Goal: Task Accomplishment & Management: Complete application form

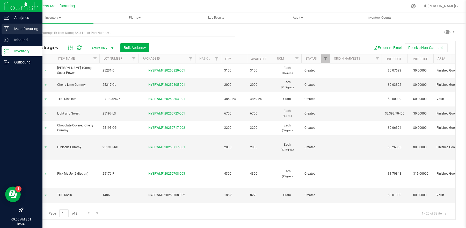
click at [21, 28] on p "Manufacturing" at bounding box center [24, 29] width 31 height 6
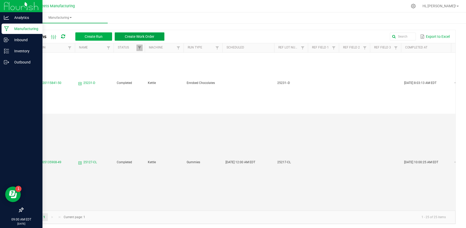
click at [138, 36] on span "Create Work Order" at bounding box center [140, 36] width 30 height 4
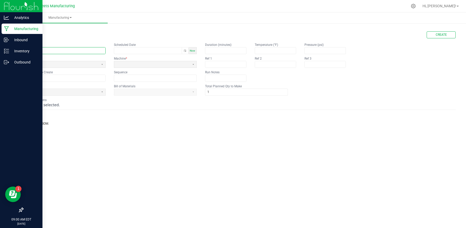
click at [33, 52] on input "text" at bounding box center [64, 50] width 82 height 6
type input "25223-R"
click at [72, 64] on span at bounding box center [61, 64] width 72 height 4
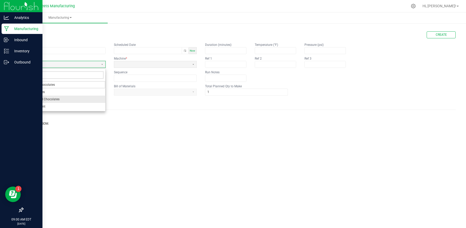
click at [56, 97] on span "Enrobed Chocolates" at bounding box center [45, 99] width 28 height 5
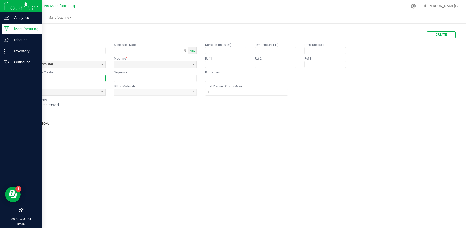
click at [57, 79] on input "text" at bounding box center [64, 78] width 82 height 6
type input "25223-R"
click at [78, 93] on span at bounding box center [61, 92] width 72 height 4
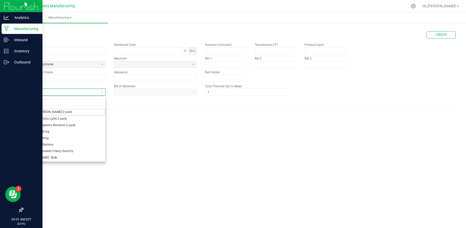
type input "r"
click at [130, 27] on div "< All Runs Create Name 25223-R Scheduled Date Now Run Type Enrobed Chocolates M…" at bounding box center [239, 76] width 433 height 99
click at [417, 7] on div at bounding box center [413, 5] width 7 height 5
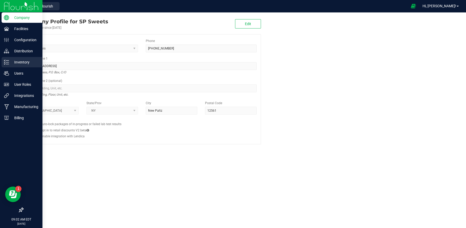
click at [15, 61] on p "Inventory" at bounding box center [24, 62] width 31 height 6
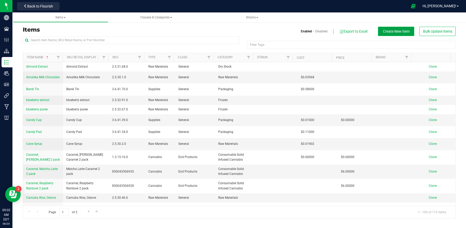
click at [386, 33] on span "Create New Item" at bounding box center [396, 31] width 27 height 4
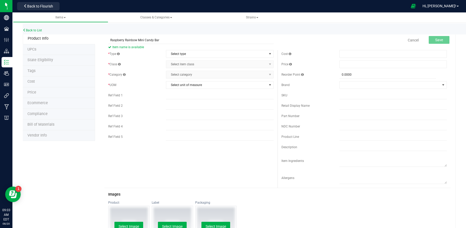
type input "Raspberry Rainbow Mini Candy Bar"
